Goal: Connect with others: Connect with other users

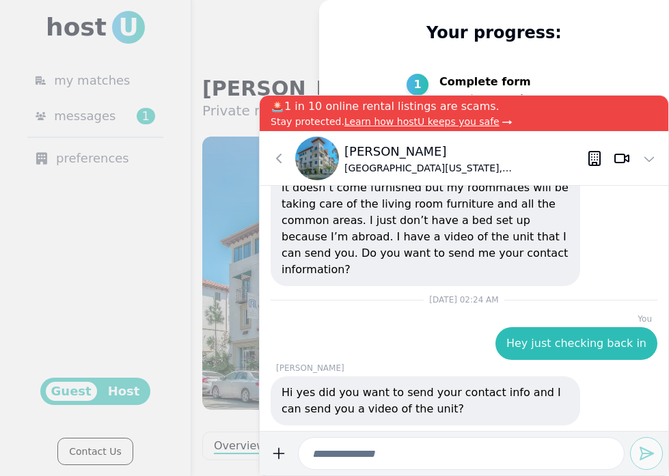
click at [394, 462] on input at bounding box center [461, 453] width 326 height 33
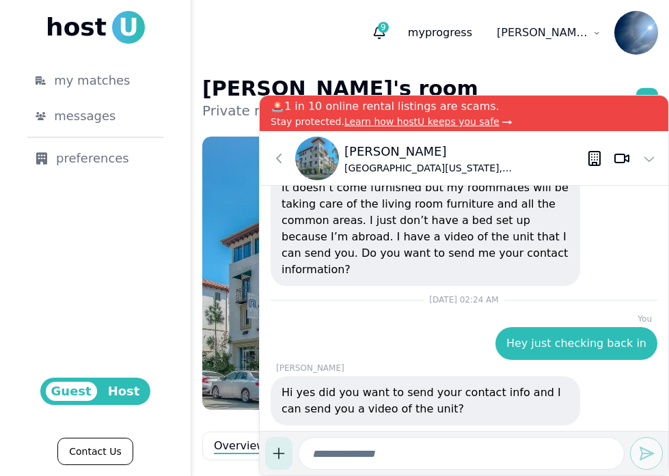
click at [283, 459] on html "host U my matches messages preferences Guest Host Contact Us 9 my progress list…" at bounding box center [334, 238] width 669 height 476
click at [302, 430] on div "Document" at bounding box center [308, 420] width 81 height 22
click at [274, 450] on html "host U my matches messages preferences Guest Host Contact Us 9 my progress list…" at bounding box center [334, 238] width 669 height 476
click at [300, 430] on div "Document" at bounding box center [308, 420] width 81 height 22
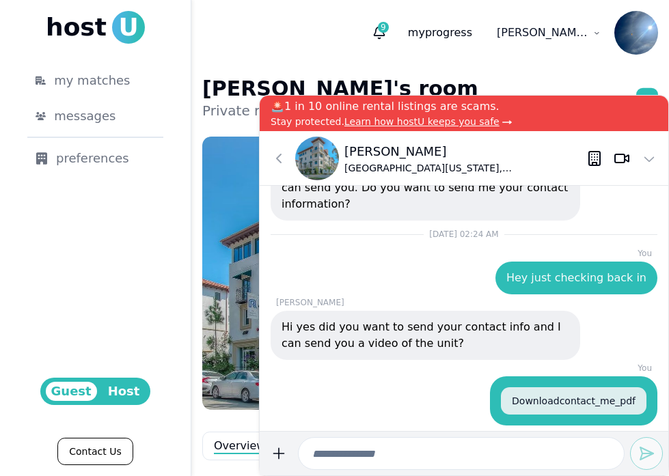
click at [436, 443] on input at bounding box center [461, 453] width 326 height 33
type input "*"
click at [389, 29] on span "9" at bounding box center [383, 27] width 11 height 11
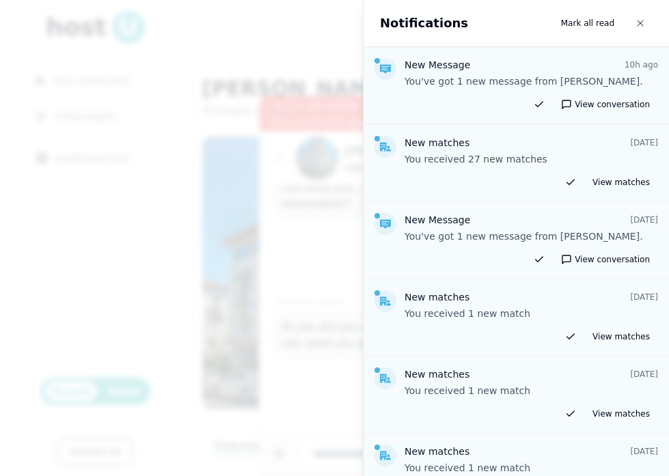
click at [408, 152] on p "You received 27 new matches" at bounding box center [530, 159] width 253 height 14
click at [393, 146] on div at bounding box center [385, 147] width 22 height 22
click at [632, 23] on button "button" at bounding box center [640, 23] width 25 height 25
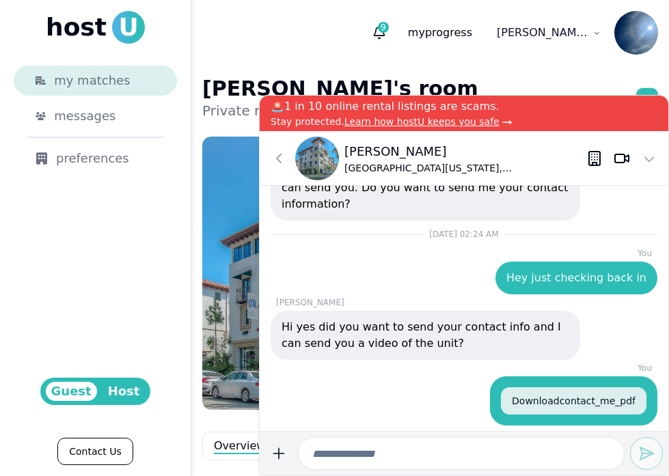
click at [113, 76] on span "my matches" at bounding box center [92, 80] width 76 height 19
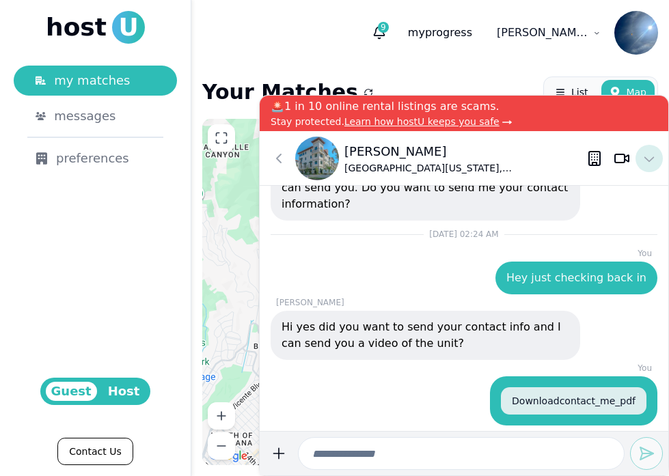
click at [650, 158] on icon at bounding box center [649, 158] width 16 height 16
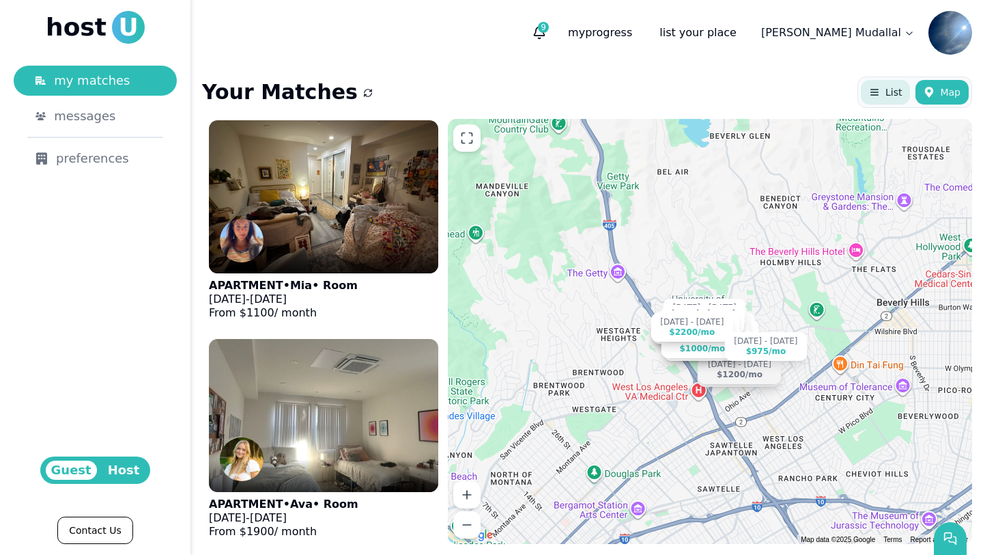
click at [668, 97] on icon at bounding box center [874, 92] width 11 height 11
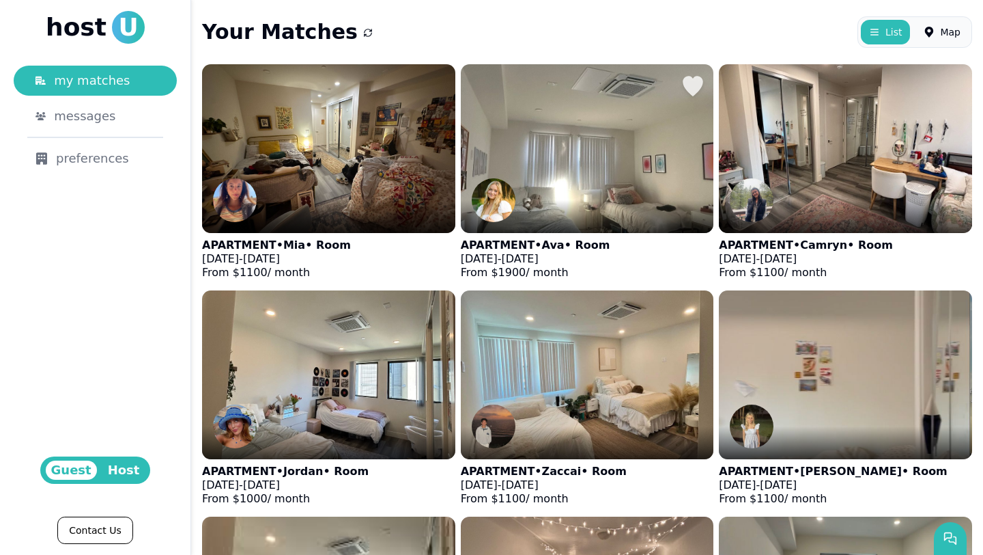
scroll to position [139, 0]
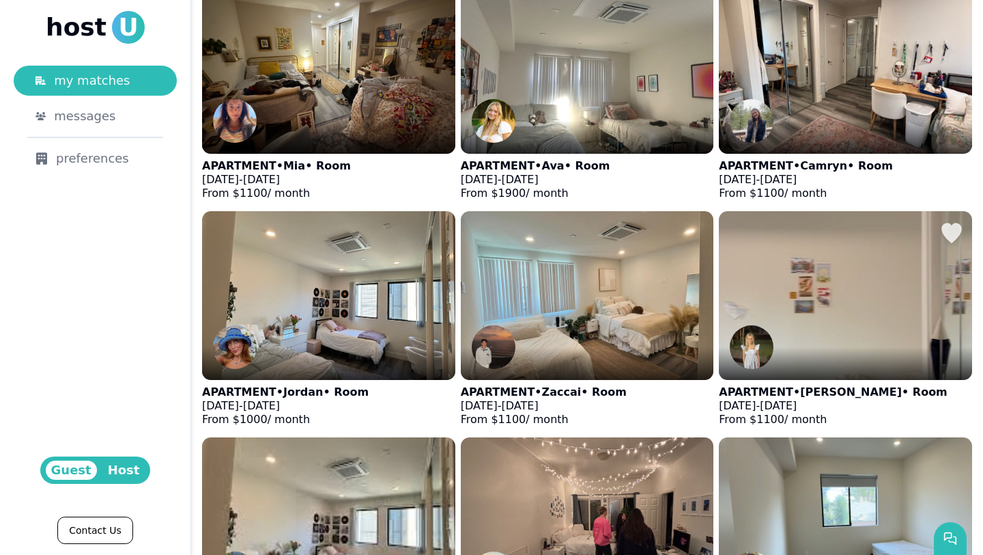
click at [668, 333] on img at bounding box center [846, 296] width 279 height 186
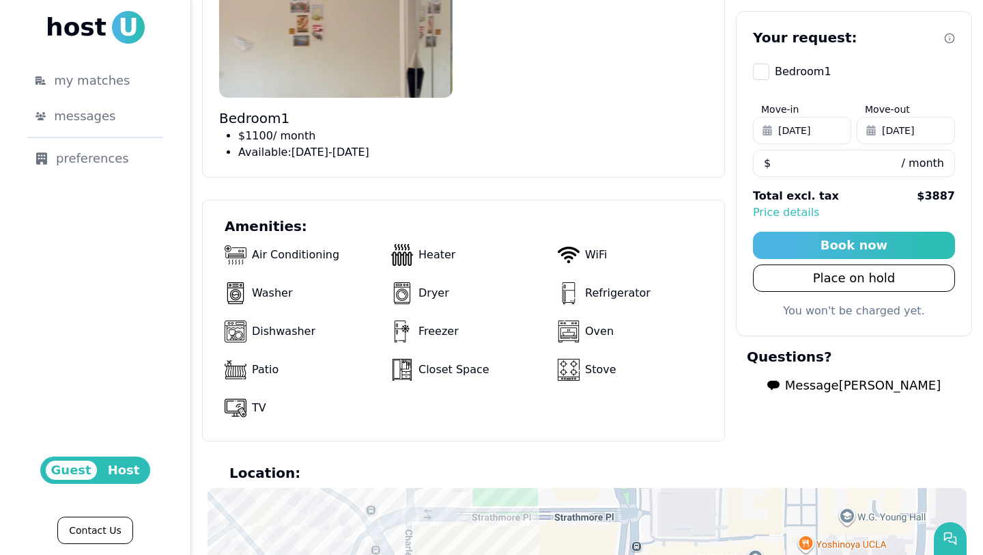
scroll to position [375, 0]
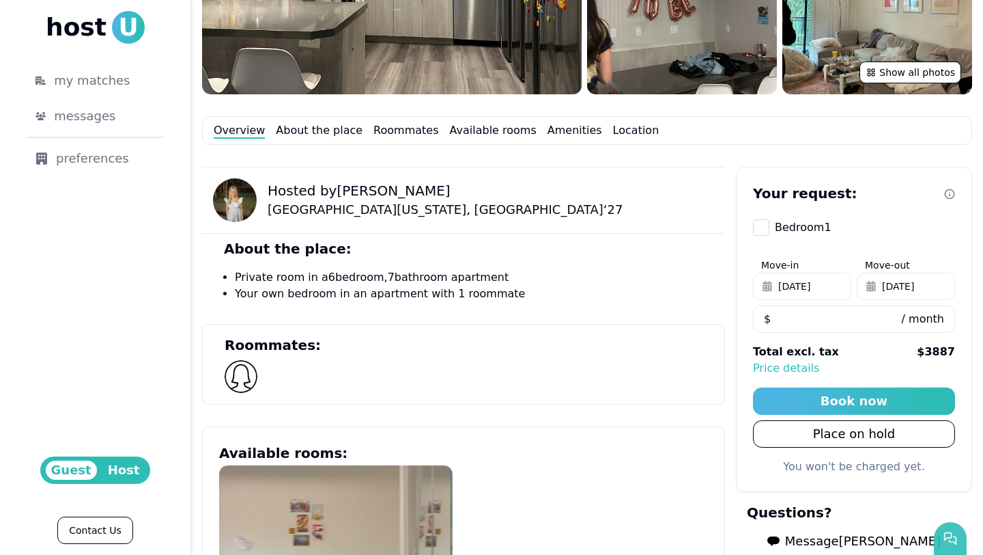
click at [668, 475] on button "button" at bounding box center [950, 538] width 33 height 33
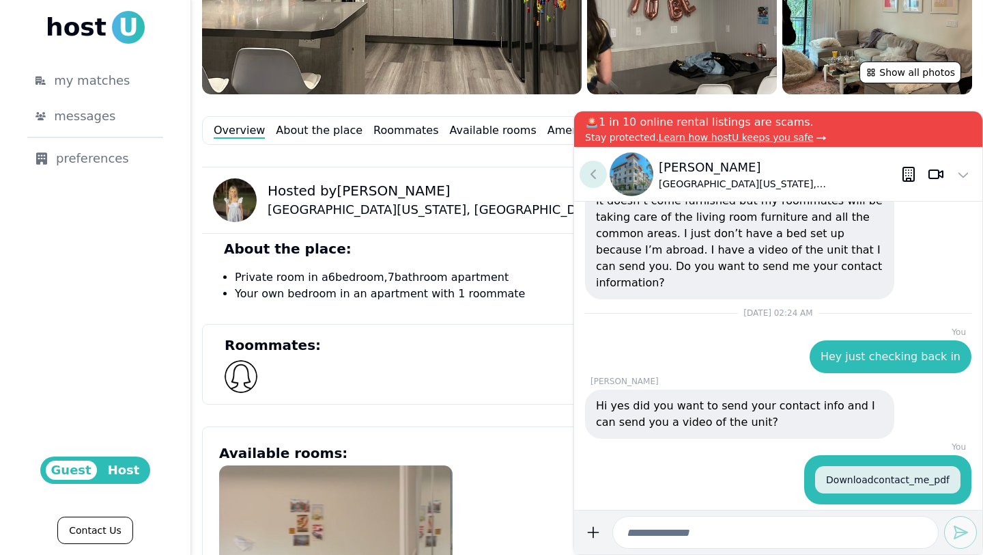
click at [586, 168] on icon at bounding box center [593, 174] width 16 height 16
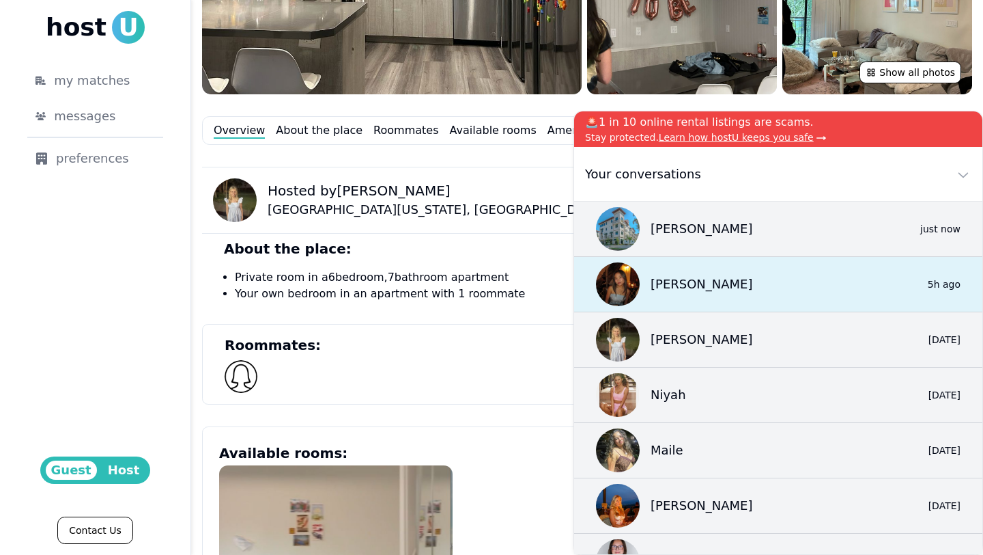
scroll to position [3, 0]
